Goal: Task Accomplishment & Management: Use online tool/utility

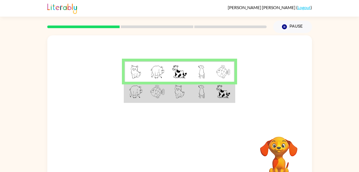
click at [175, 92] on img at bounding box center [180, 91] width 10 height 13
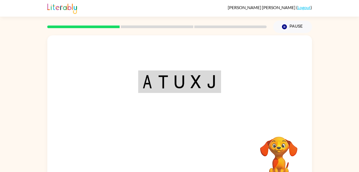
click at [183, 163] on div "Your browser must support playing .mp4 files to use Literably. Please try using…" at bounding box center [179, 111] width 265 height 153
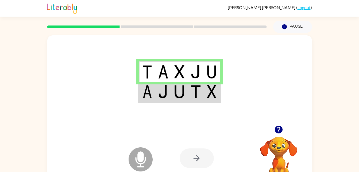
click at [278, 145] on video "Your browser must support playing .mp4 files to use Literably. Please try using…" at bounding box center [279, 155] width 54 height 54
click at [278, 127] on icon "button" at bounding box center [279, 130] width 8 height 8
click at [189, 91] on td at bounding box center [196, 92] width 16 height 21
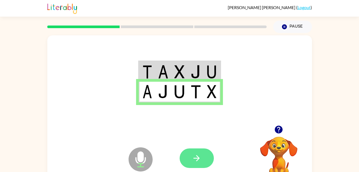
click at [202, 154] on button "button" at bounding box center [197, 158] width 34 height 20
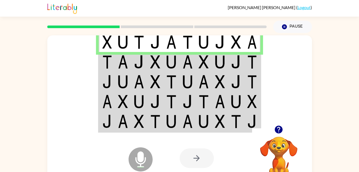
click at [155, 62] on img at bounding box center [155, 61] width 10 height 13
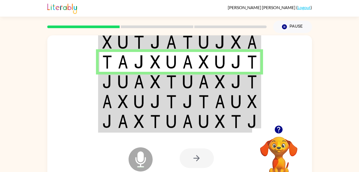
click at [252, 87] on img at bounding box center [253, 81] width 10 height 13
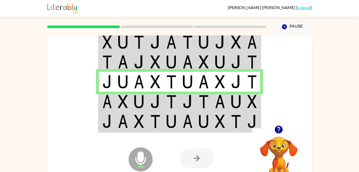
click at [112, 103] on td at bounding box center [107, 102] width 16 height 20
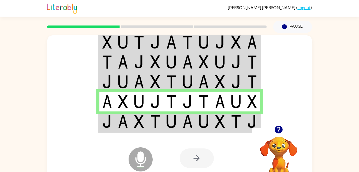
click at [209, 117] on img at bounding box center [204, 121] width 10 height 13
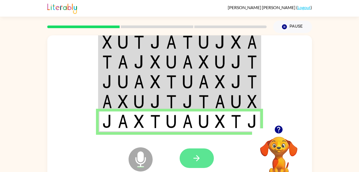
click at [198, 152] on button "button" at bounding box center [197, 158] width 34 height 20
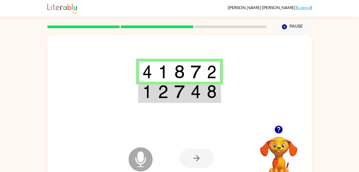
click at [196, 90] on img at bounding box center [196, 91] width 10 height 13
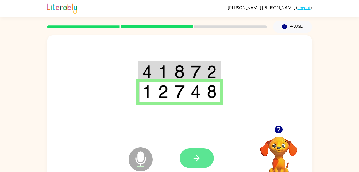
click at [202, 162] on button "button" at bounding box center [197, 158] width 34 height 20
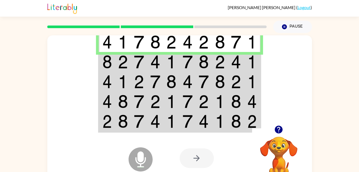
click at [128, 59] on img at bounding box center [123, 61] width 10 height 13
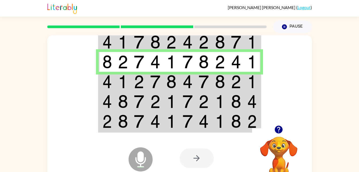
click at [205, 79] on img at bounding box center [204, 81] width 10 height 13
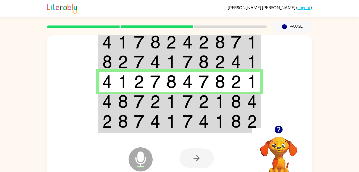
click at [161, 104] on td at bounding box center [155, 102] width 16 height 20
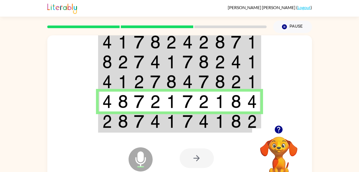
click at [229, 124] on td at bounding box center [236, 121] width 16 height 21
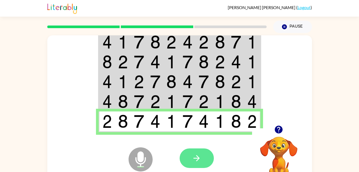
click at [203, 167] on button "button" at bounding box center [197, 158] width 34 height 20
